Goal: Transaction & Acquisition: Purchase product/service

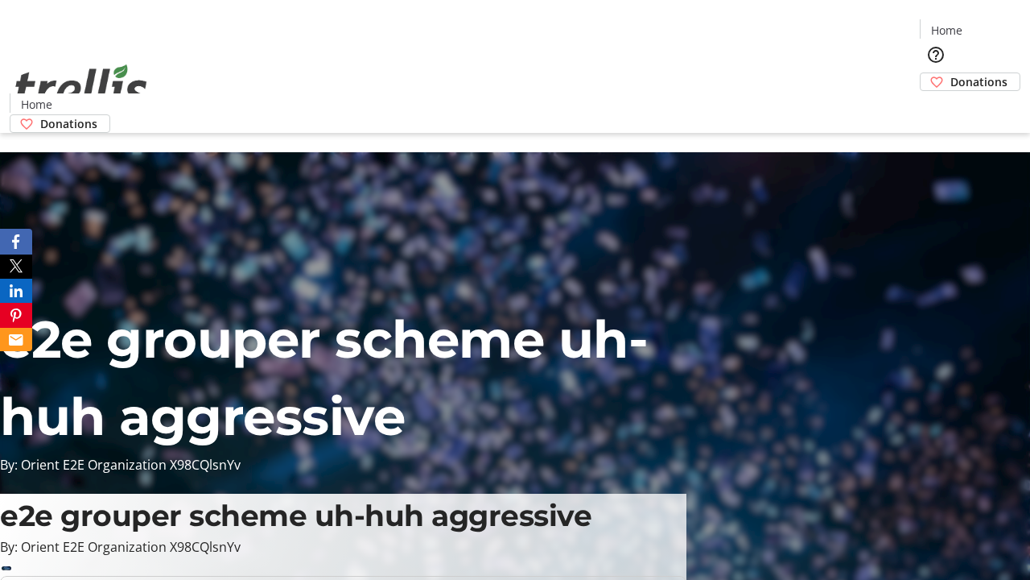
click at [951, 73] on span "Donations" at bounding box center [979, 81] width 57 height 17
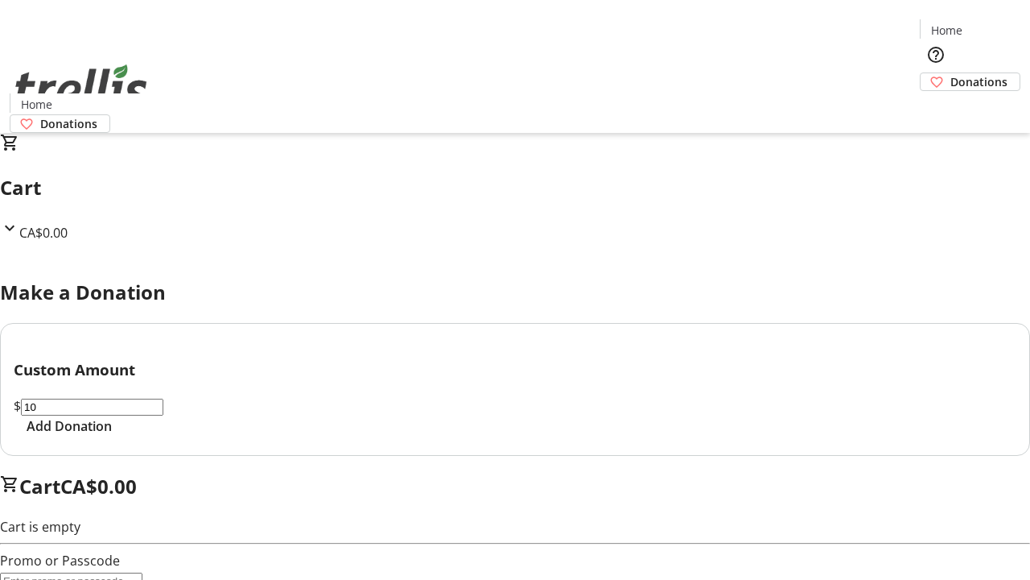
click at [112, 435] on span "Add Donation" at bounding box center [69, 425] width 85 height 19
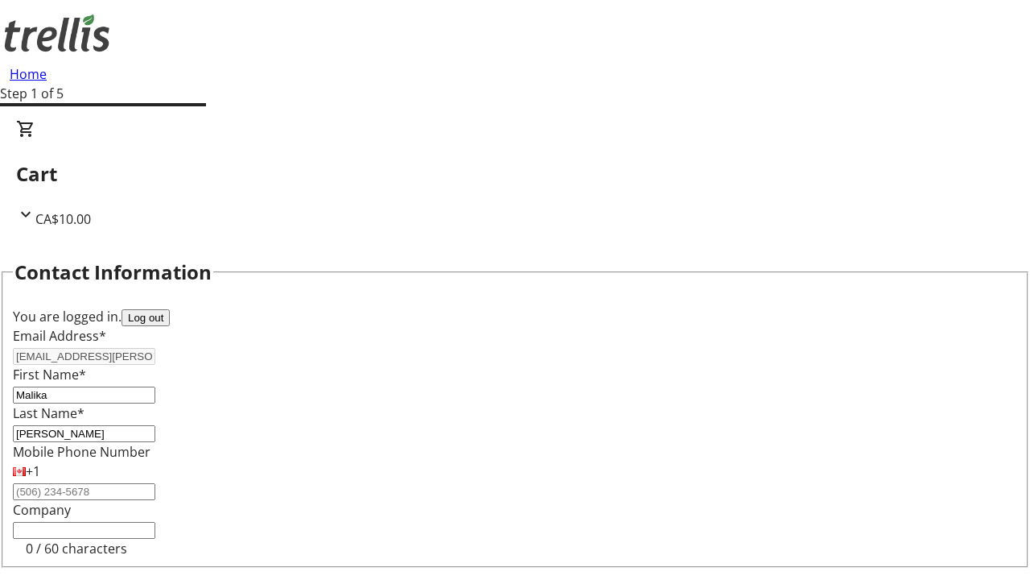
scroll to position [216, 0]
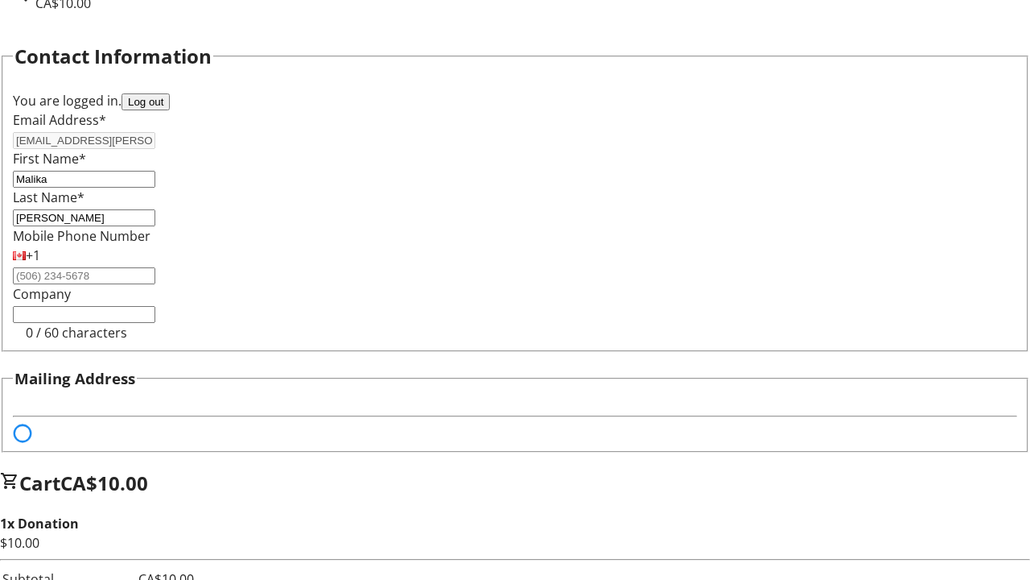
select select "BC"
select select "CA"
